Goal: Find specific page/section: Find specific page/section

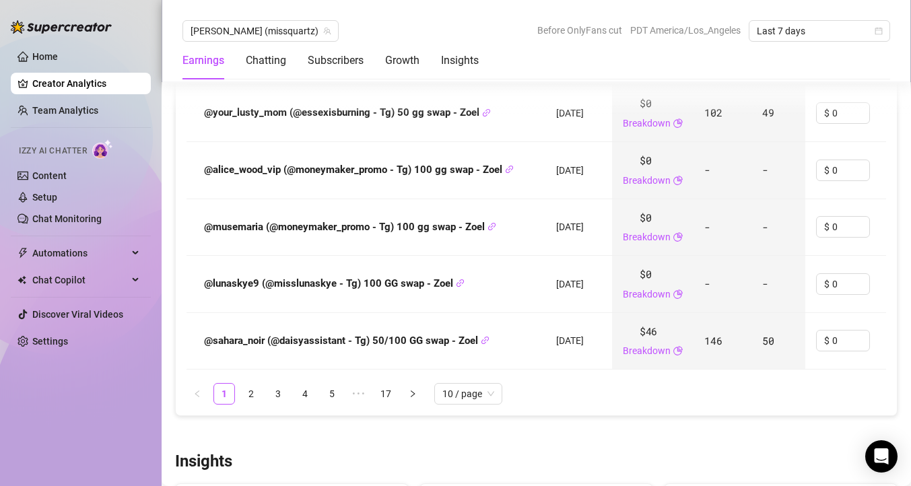
scroll to position [1901, 0]
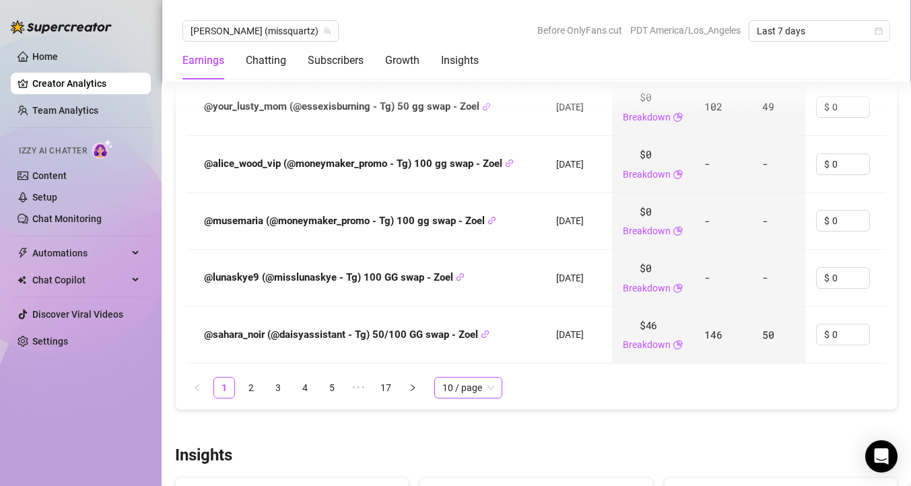
click at [479, 398] on span "10 / page" at bounding box center [468, 388] width 52 height 20
click at [469, 368] on div "100 / page" at bounding box center [468, 360] width 46 height 15
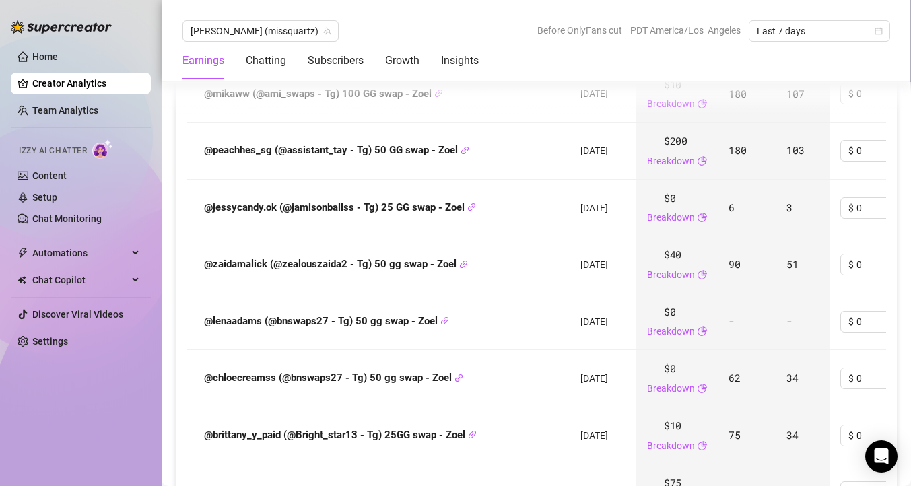
scroll to position [3049, 0]
